Goal: Transaction & Acquisition: Purchase product/service

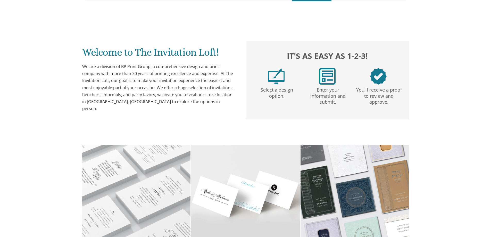
scroll to position [117, 0]
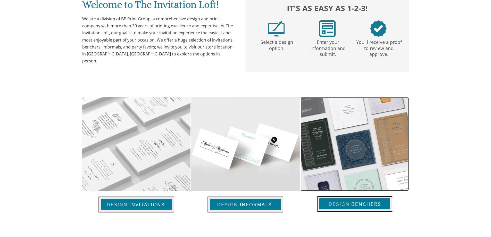
click at [362, 196] on img at bounding box center [355, 204] width 76 height 16
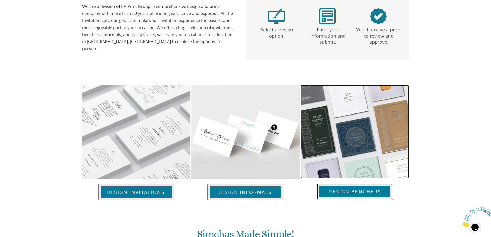
scroll to position [0, 0]
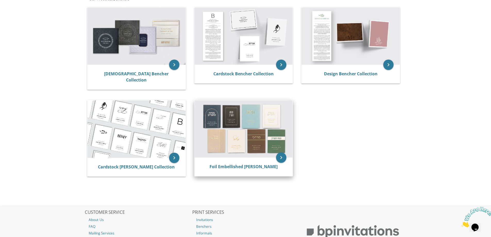
scroll to position [77, 0]
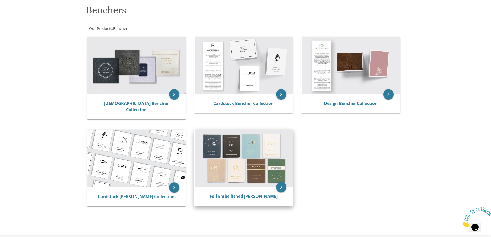
click at [249, 159] on img at bounding box center [244, 158] width 98 height 57
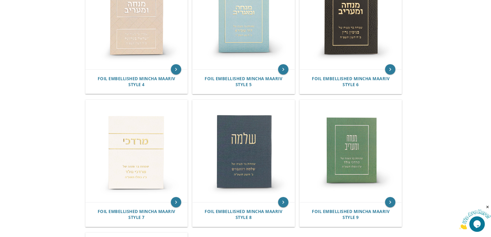
scroll to position [174, 0]
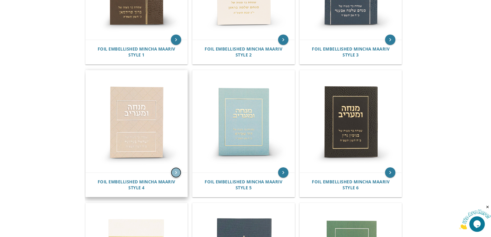
click at [175, 174] on icon "keyboard_arrow_right" at bounding box center [176, 172] width 10 height 10
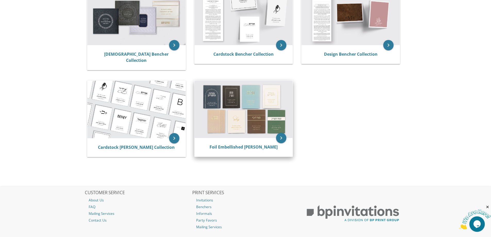
scroll to position [150, 0]
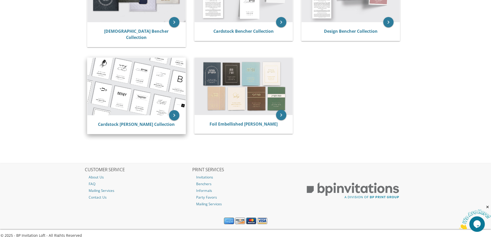
click at [124, 82] on img at bounding box center [136, 87] width 98 height 58
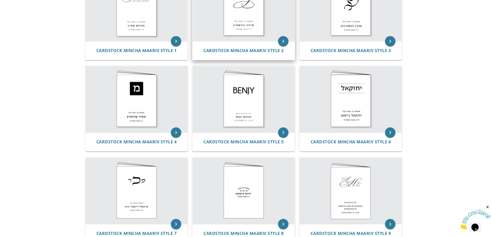
scroll to position [35, 0]
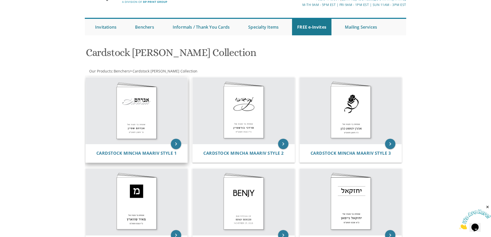
click at [147, 110] on img at bounding box center [137, 110] width 102 height 67
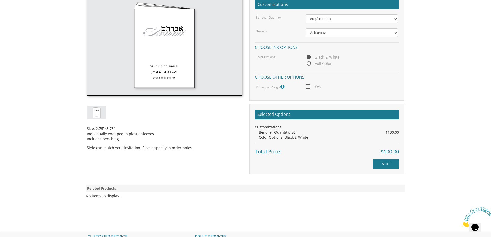
scroll to position [79, 0]
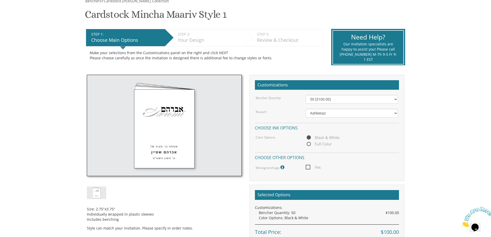
click at [171, 133] on img at bounding box center [164, 125] width 155 height 101
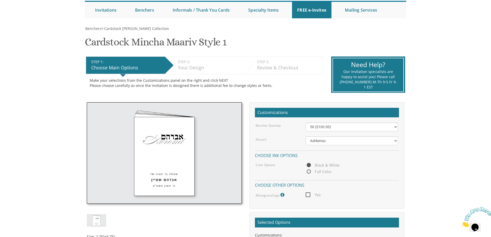
scroll to position [0, 0]
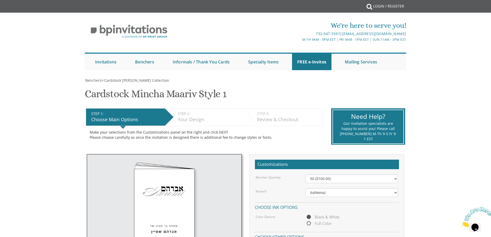
click at [22, 95] on body "My Cart {{shoppingcart.totalQuantityDisplay}} Total: {{shoppingcart.subtotal}} …" at bounding box center [245, 235] width 491 height 471
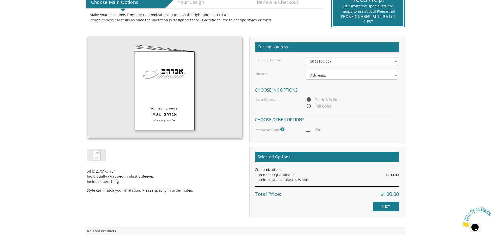
scroll to position [129, 0]
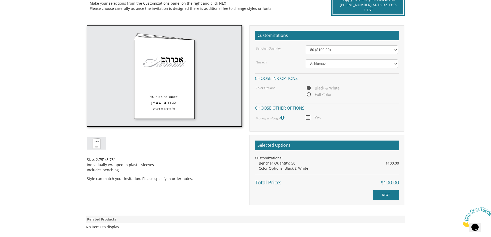
click at [310, 94] on span "Full Color" at bounding box center [319, 94] width 26 height 6
click at [309, 94] on input "Full Color" at bounding box center [307, 94] width 3 height 3
radio input "true"
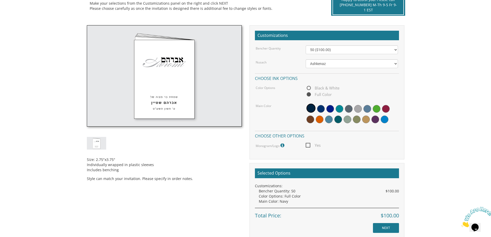
click at [226, 162] on li "Individually wrapped in plastic sleeves" at bounding box center [164, 164] width 155 height 5
click at [314, 110] on span at bounding box center [311, 108] width 9 height 9
click at [321, 118] on span at bounding box center [320, 120] width 8 height 8
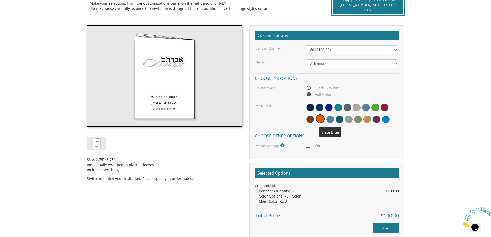
click at [330, 120] on span at bounding box center [331, 120] width 8 height 8
click at [366, 120] on span at bounding box center [368, 120] width 8 height 8
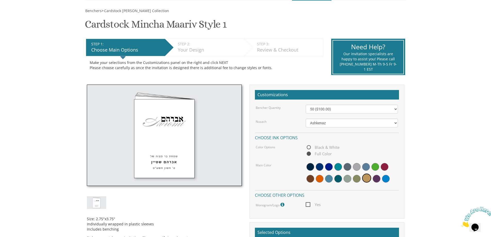
scroll to position [0, 0]
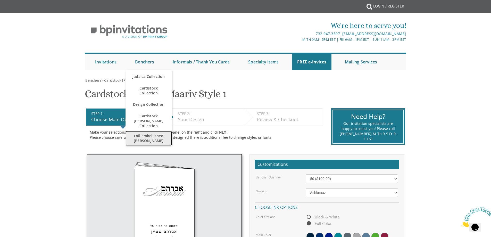
click at [157, 132] on span "Foil Embellished [PERSON_NAME]" at bounding box center [149, 138] width 36 height 15
click at [150, 133] on span "Foil Embellished [PERSON_NAME]" at bounding box center [149, 138] width 36 height 15
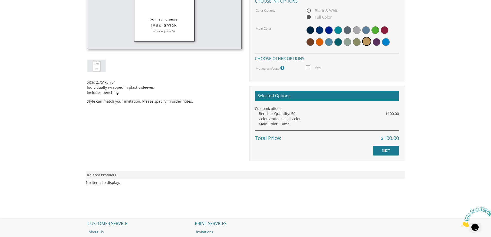
scroll to position [267, 0]
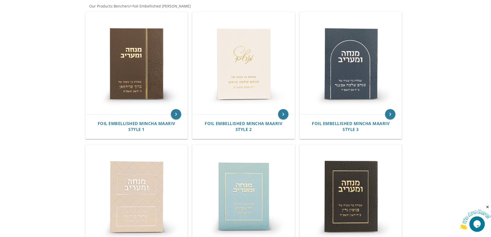
scroll to position [97, 0]
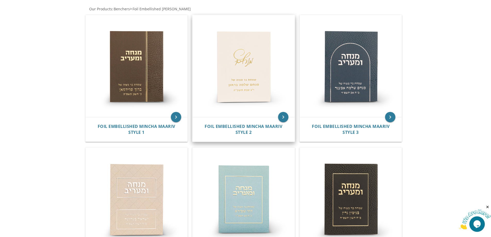
click at [245, 66] on img at bounding box center [244, 66] width 102 height 102
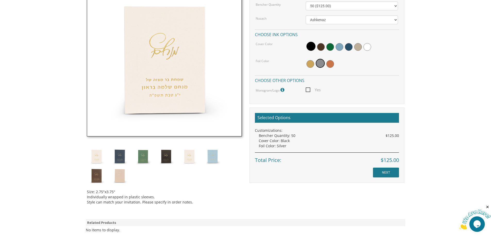
scroll to position [181, 0]
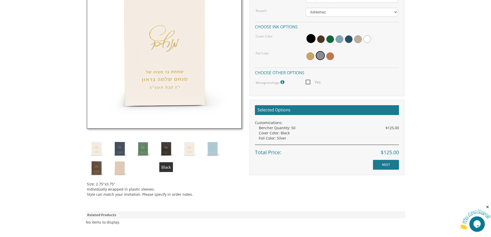
click at [167, 151] on img at bounding box center [166, 148] width 19 height 19
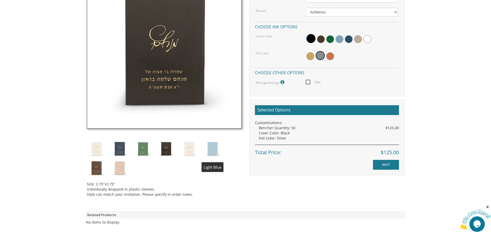
click at [213, 151] on img at bounding box center [212, 148] width 19 height 19
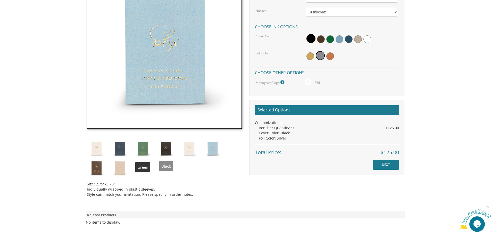
click at [145, 149] on img at bounding box center [142, 148] width 19 height 19
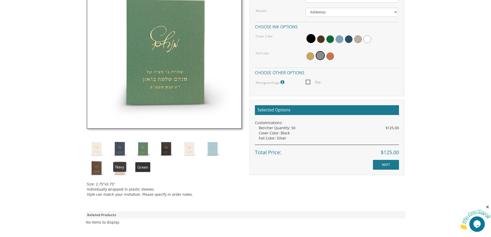
click at [120, 149] on img at bounding box center [119, 148] width 19 height 19
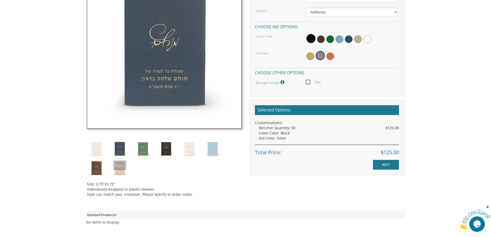
click at [94, 149] on img at bounding box center [96, 148] width 19 height 19
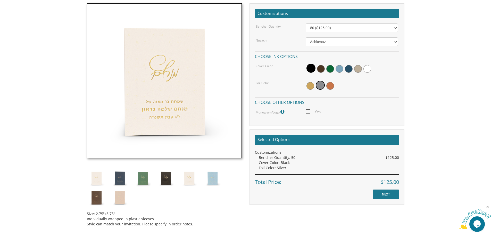
scroll to position [206, 0]
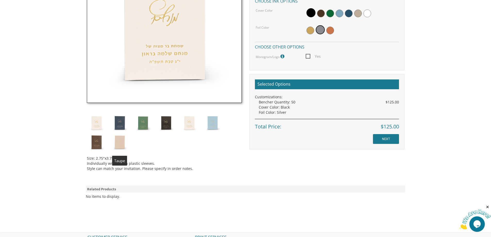
click at [121, 145] on img at bounding box center [119, 142] width 19 height 19
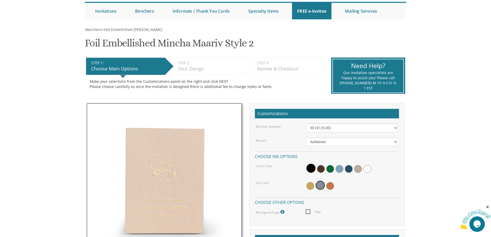
scroll to position [0, 0]
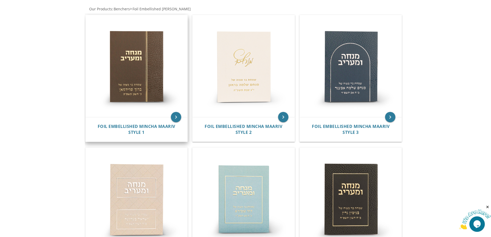
click at [143, 80] on img at bounding box center [137, 66] width 102 height 102
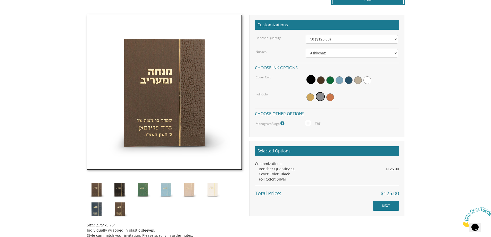
scroll to position [155, 0]
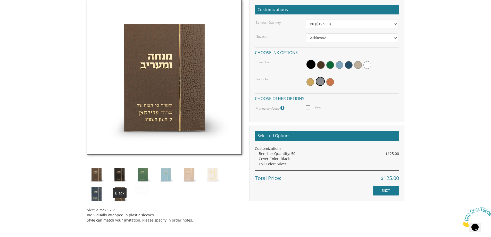
click at [119, 174] on img at bounding box center [119, 174] width 19 height 19
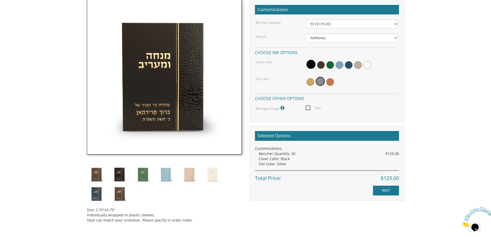
click at [307, 109] on span "Yes" at bounding box center [313, 108] width 15 height 6
click at [307, 109] on input "Yes" at bounding box center [307, 107] width 3 height 3
checkbox input "true"
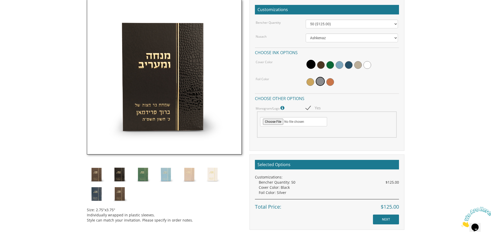
click at [282, 109] on icon at bounding box center [283, 108] width 5 height 5
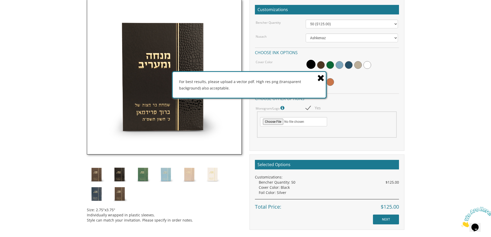
click at [322, 76] on icon at bounding box center [321, 77] width 7 height 9
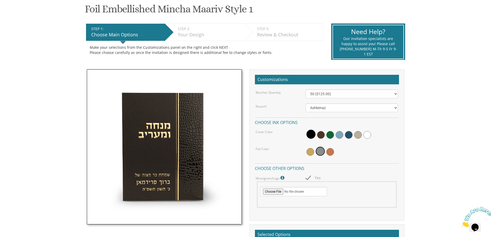
scroll to position [77, 0]
